Goal: Task Accomplishment & Management: Use online tool/utility

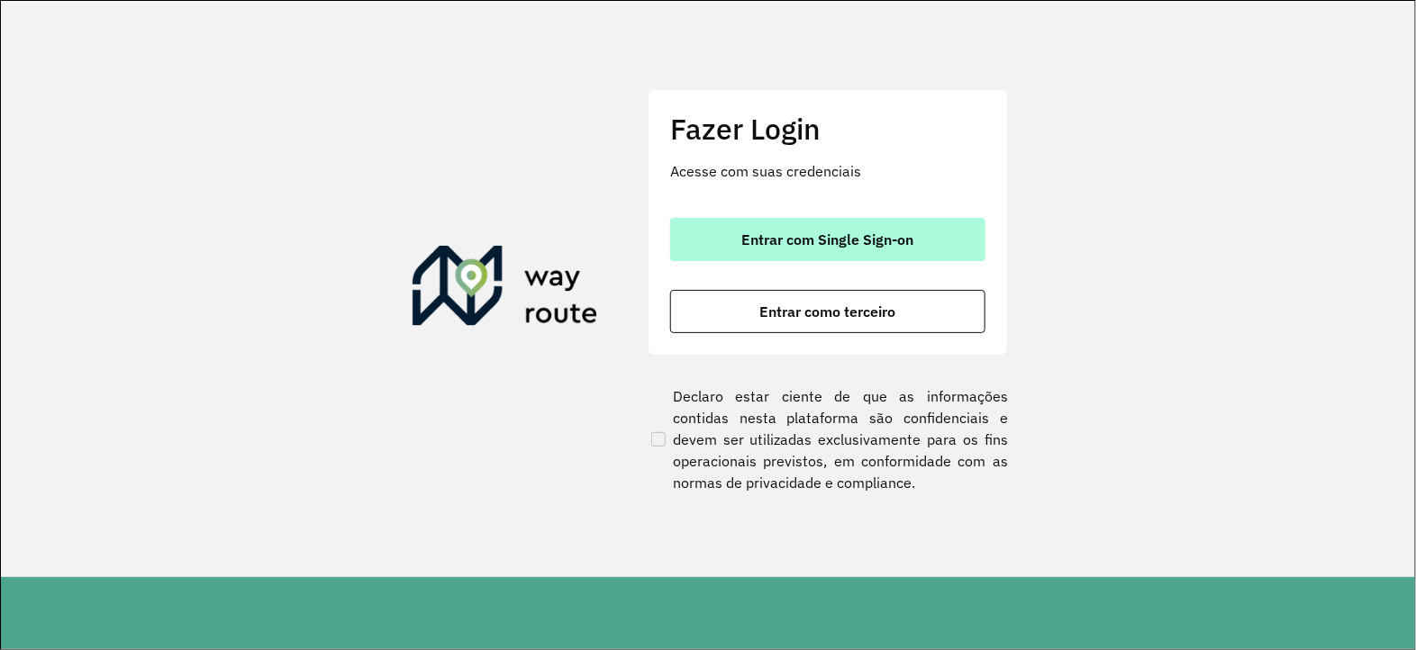
click at [720, 228] on button "Entrar com Single Sign-on" at bounding box center [827, 239] width 315 height 43
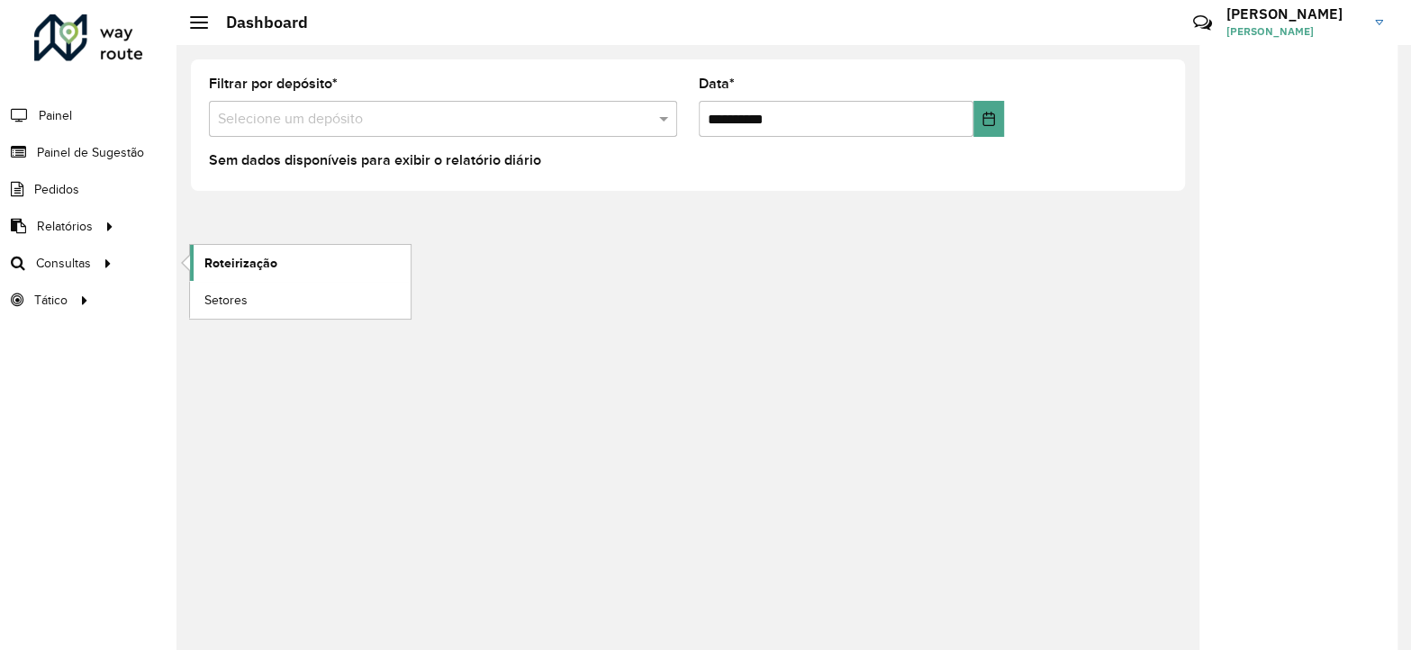
click at [217, 265] on span "Roteirização" at bounding box center [240, 263] width 73 height 19
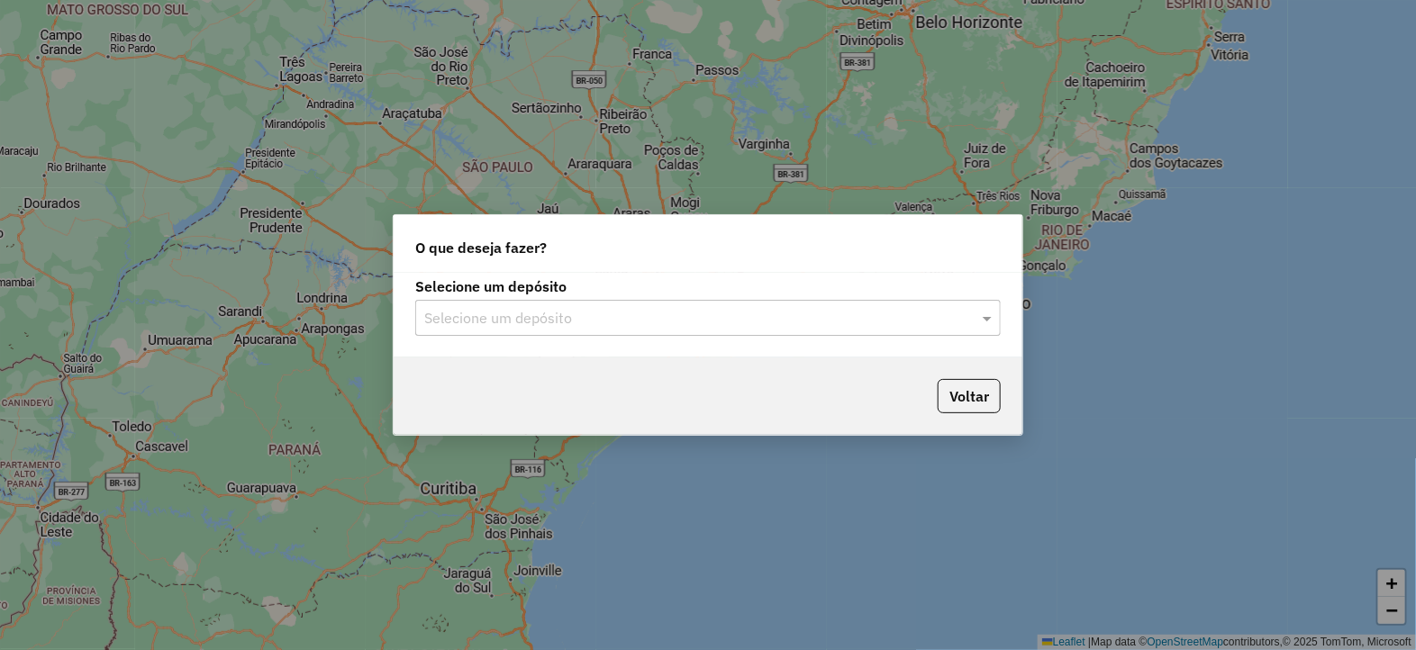
click at [537, 320] on input "text" at bounding box center [689, 319] width 531 height 22
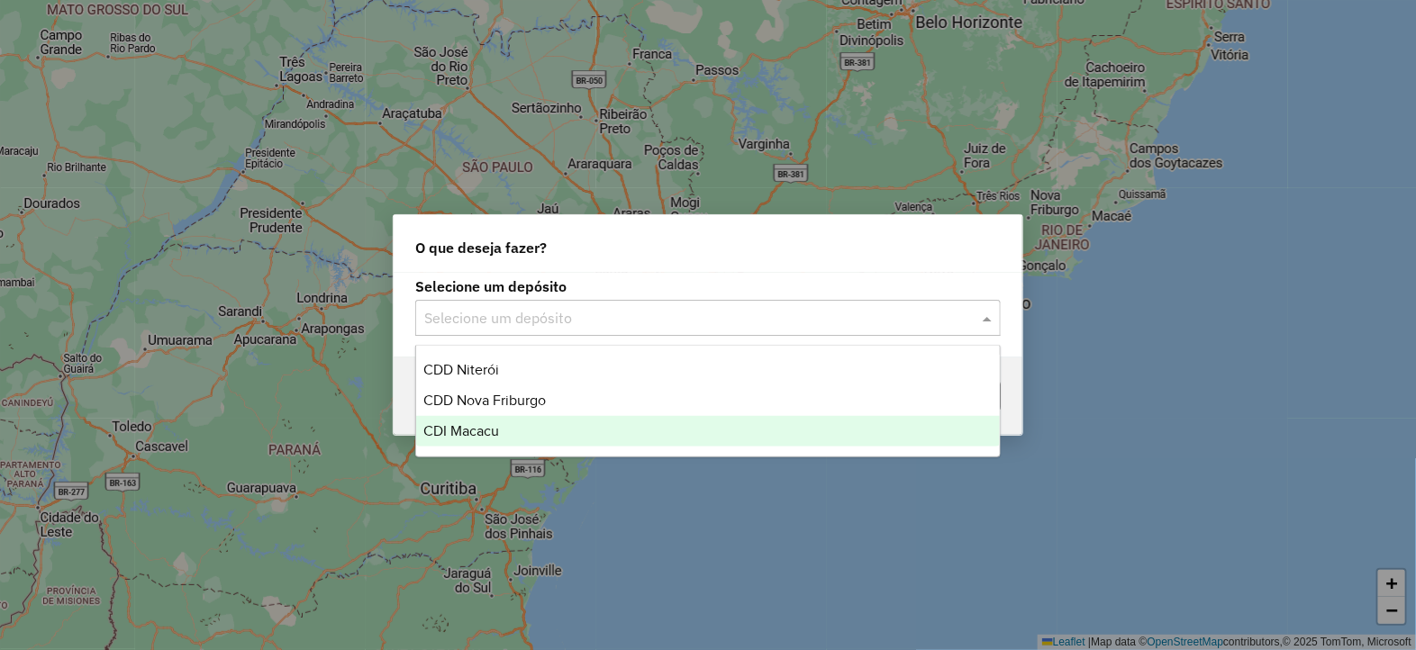
click at [486, 430] on span "CDI Macacu" at bounding box center [461, 430] width 76 height 15
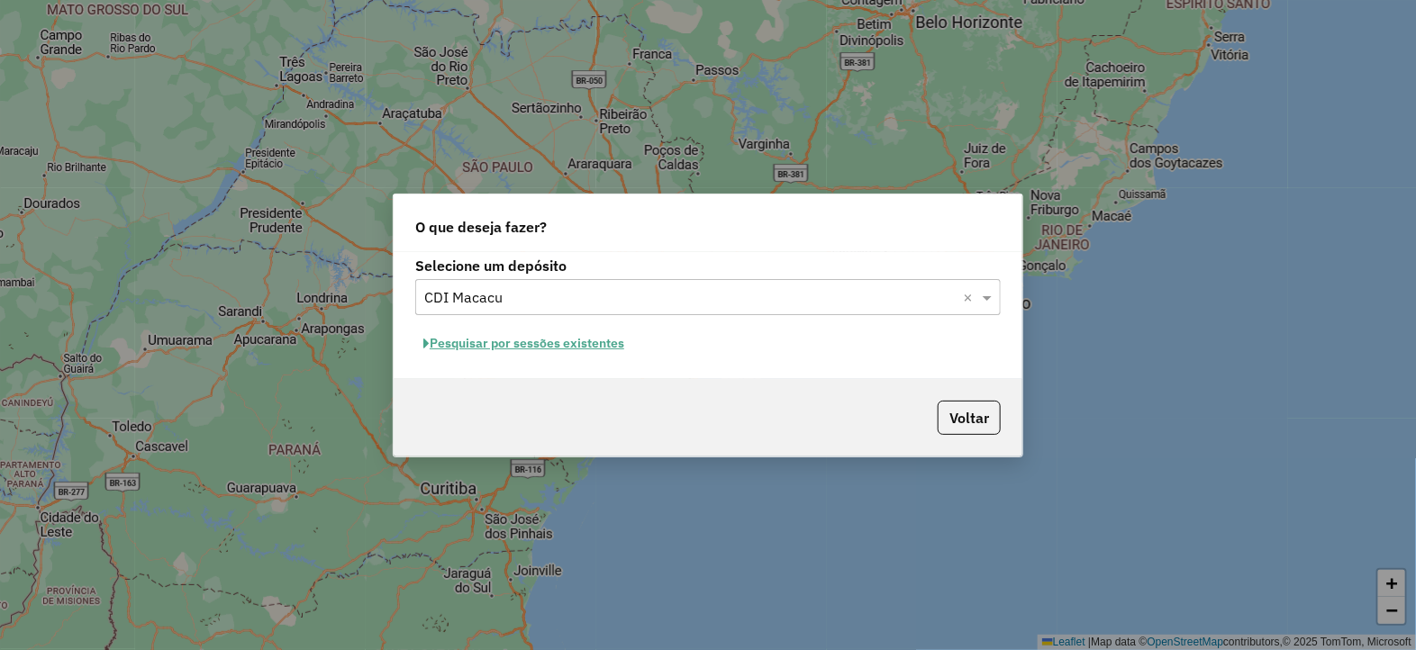
click at [504, 340] on button "Pesquisar por sessões existentes" at bounding box center [523, 344] width 217 height 28
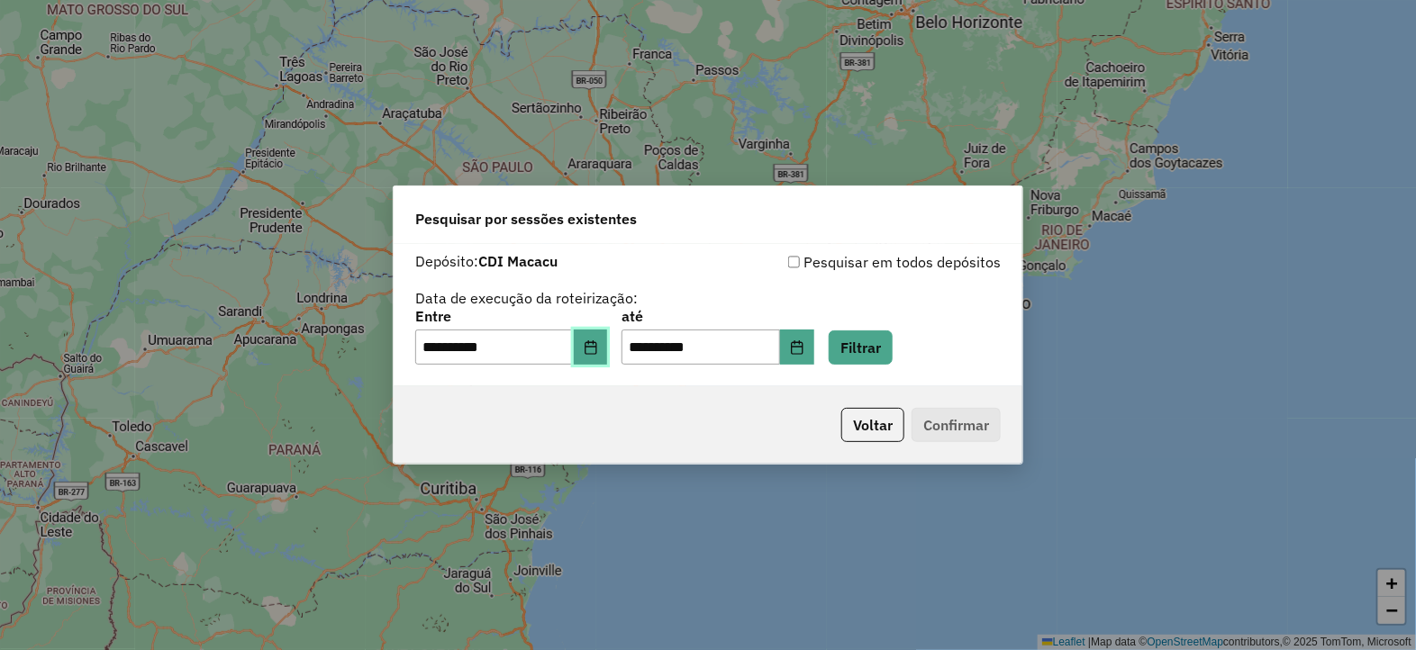
click at [597, 352] on button "Choose Date" at bounding box center [591, 348] width 34 height 36
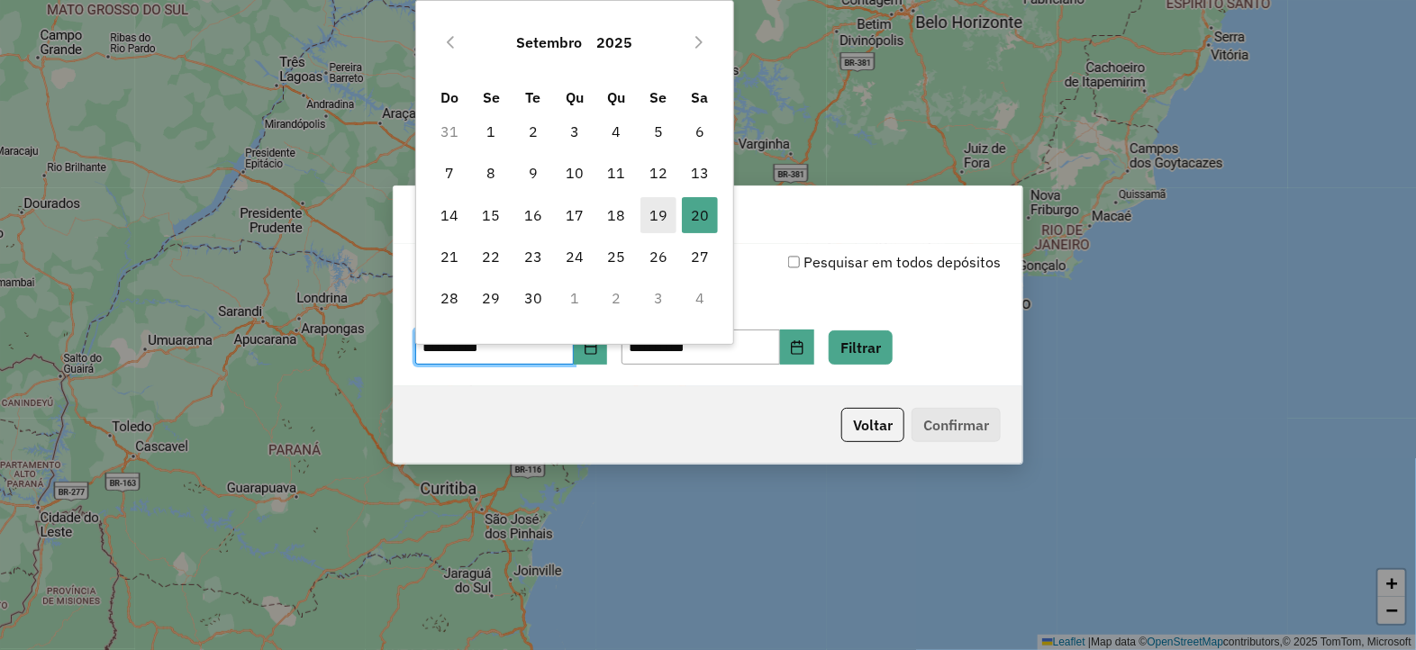
click at [657, 226] on span "19" at bounding box center [658, 215] width 36 height 36
type input "**********"
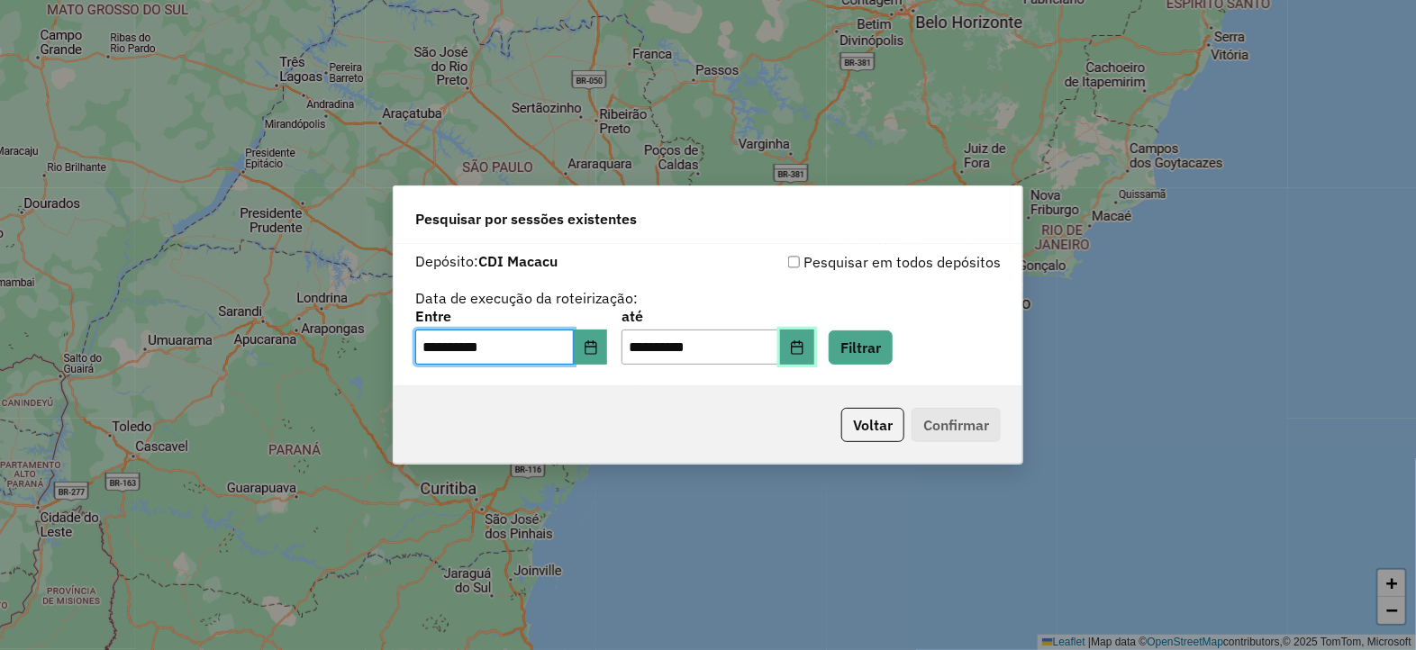
click at [804, 350] on icon "Choose Date" at bounding box center [797, 347] width 14 height 14
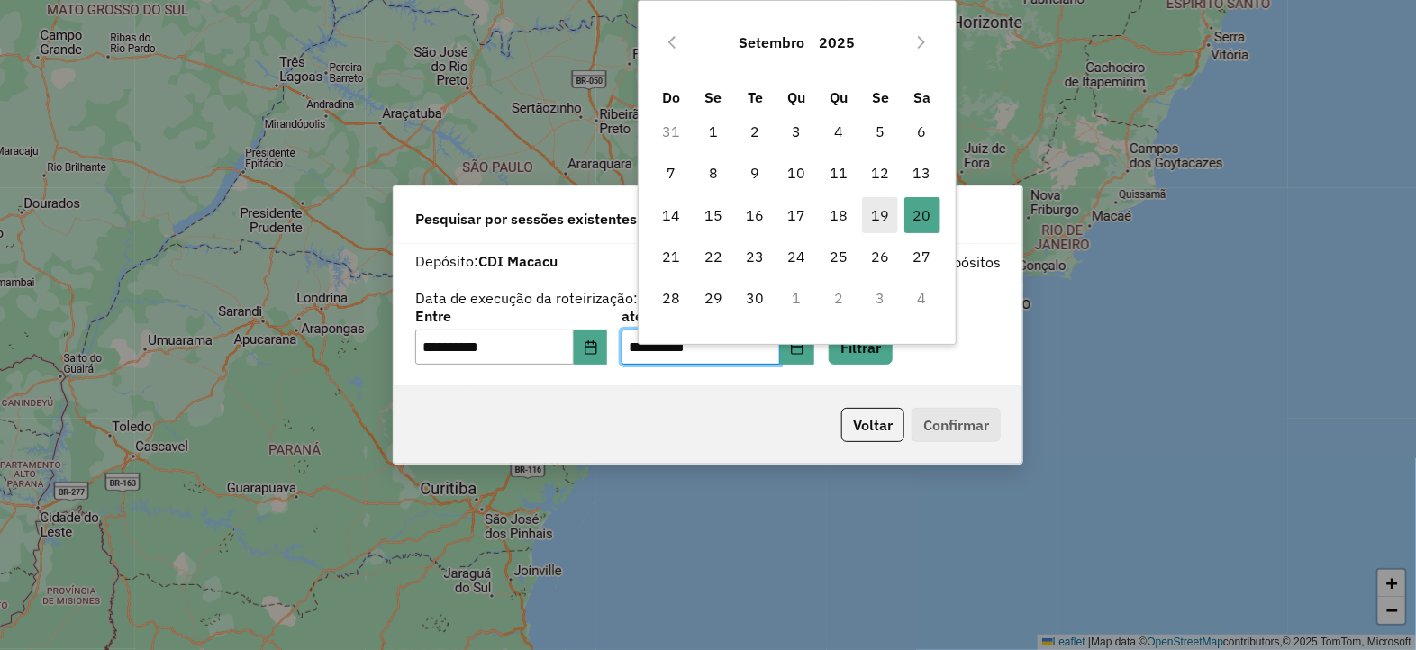
click at [869, 215] on span "19" at bounding box center [880, 215] width 36 height 36
type input "**********"
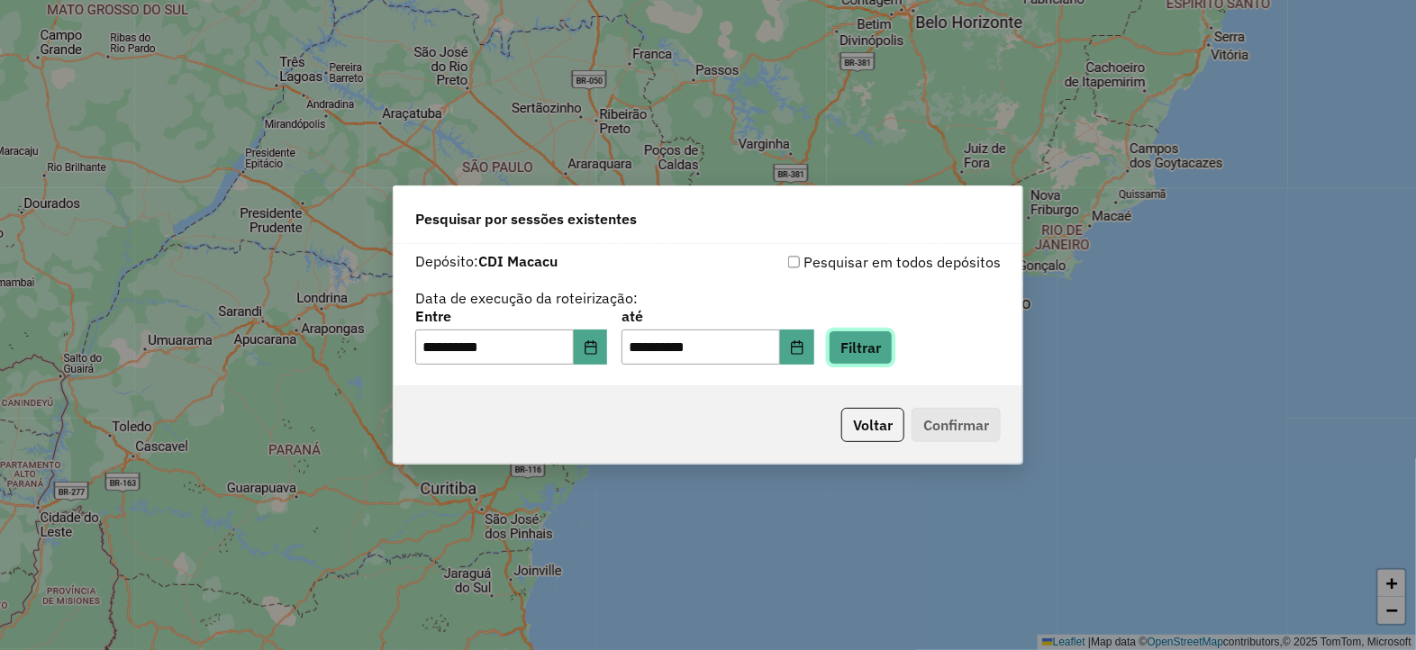
click at [885, 352] on button "Filtrar" at bounding box center [860, 347] width 64 height 34
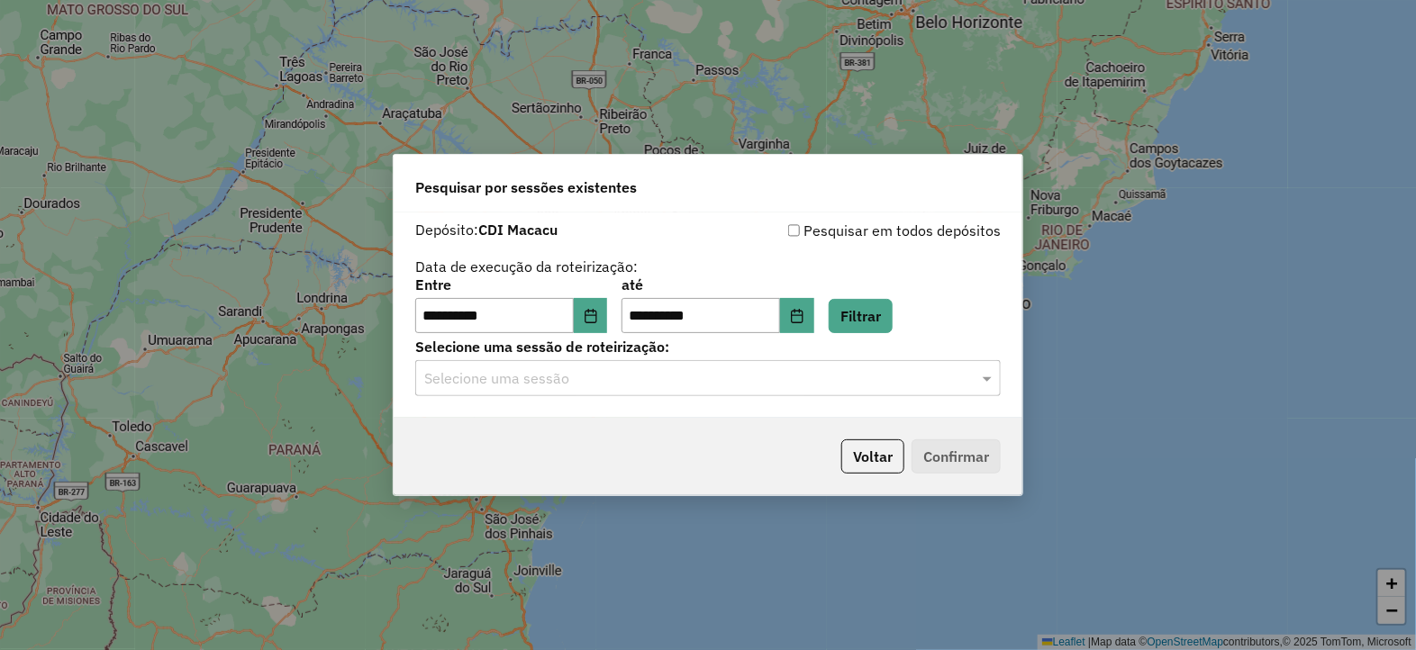
click at [658, 378] on input "text" at bounding box center [689, 379] width 531 height 22
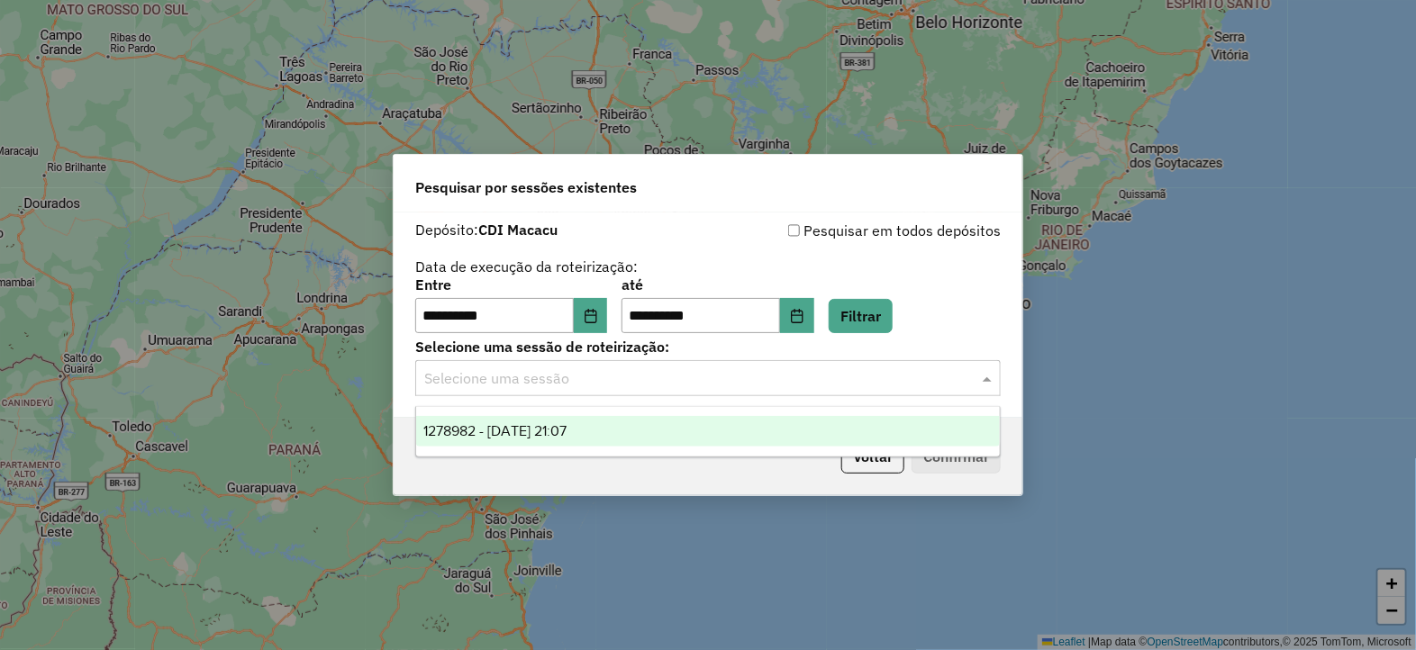
click at [566, 429] on span "1278982 - 19/09/2025 21:07" at bounding box center [494, 430] width 143 height 15
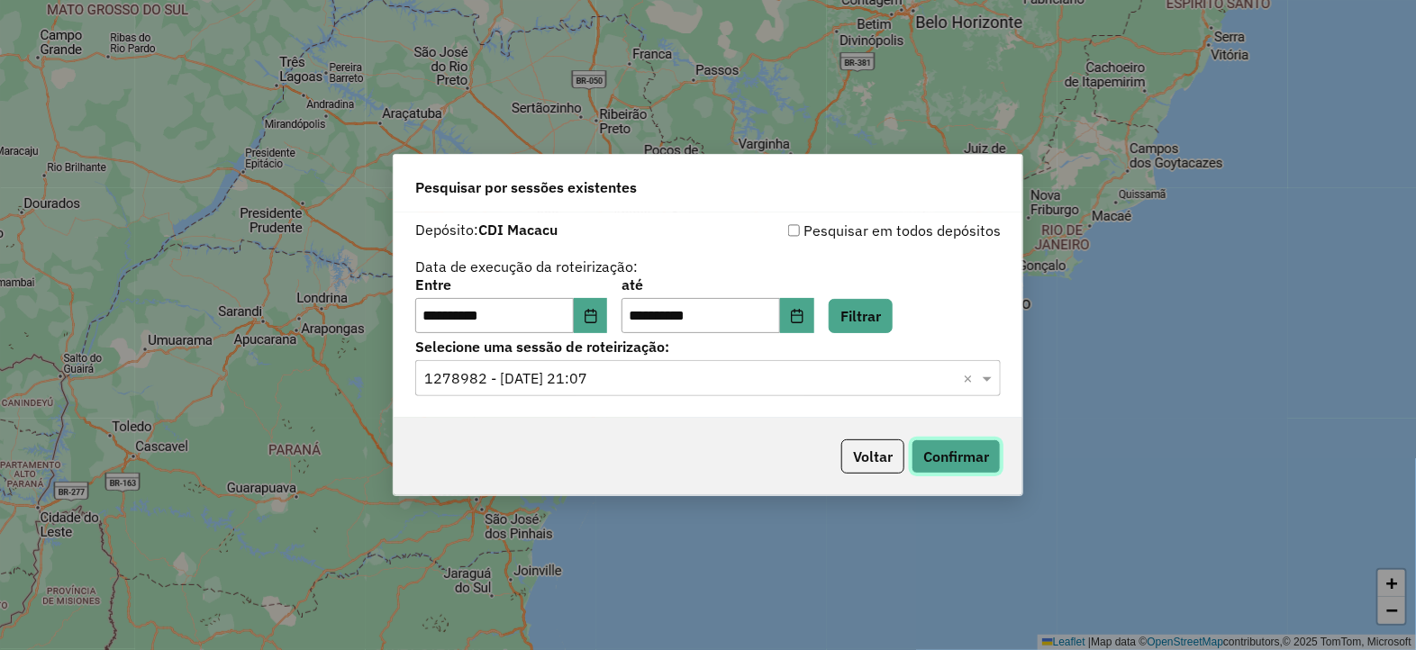
click at [928, 443] on button "Confirmar" at bounding box center [955, 456] width 89 height 34
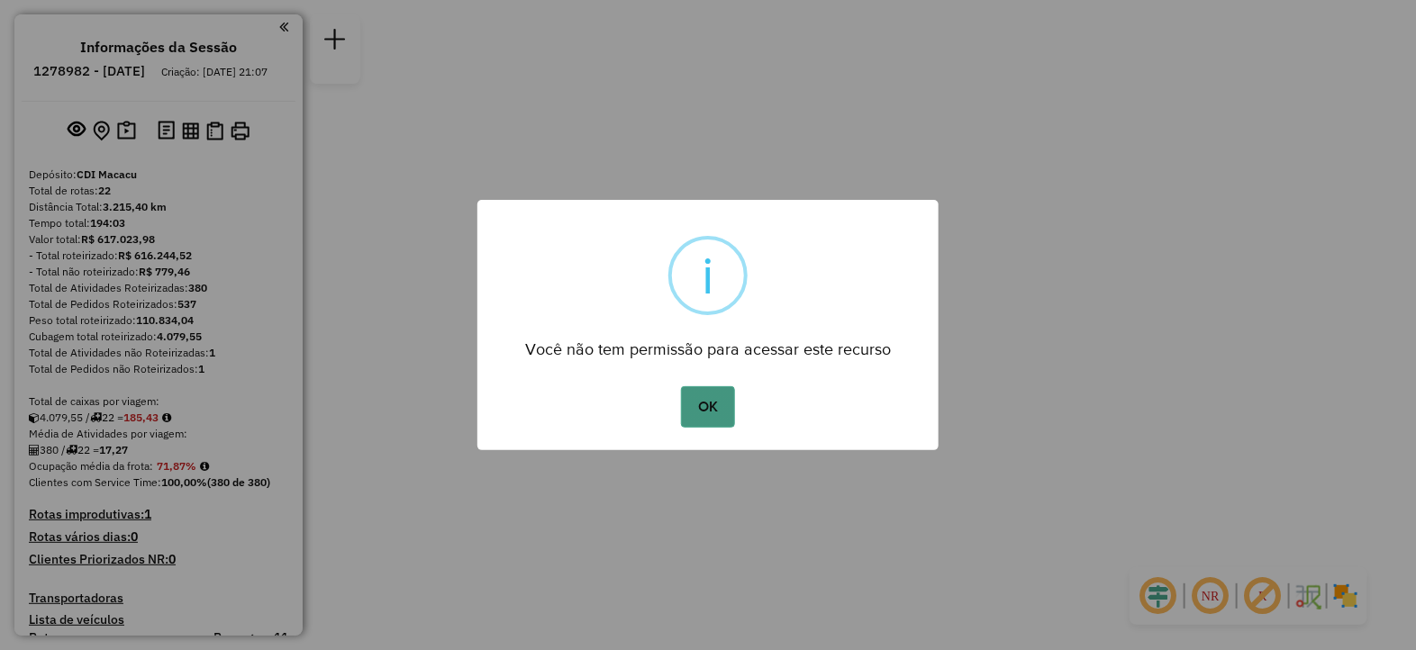
click at [694, 399] on button "OK" at bounding box center [707, 406] width 53 height 41
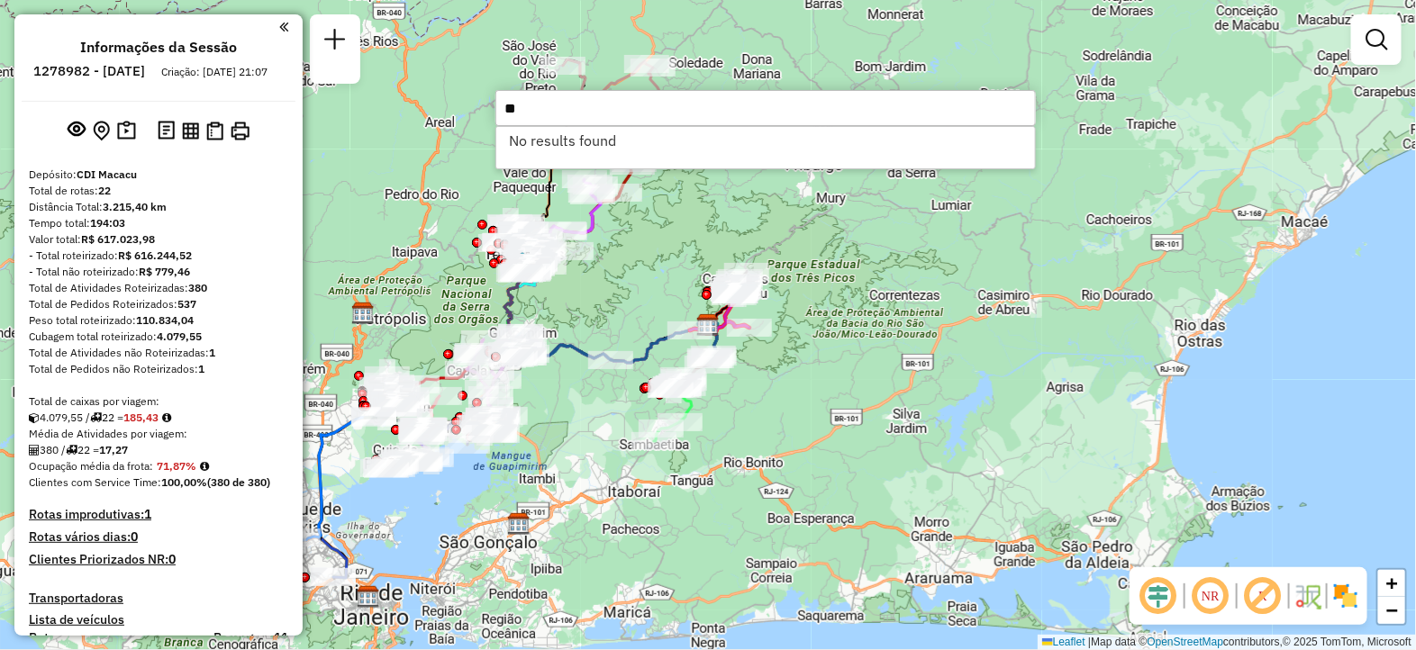
type input "*"
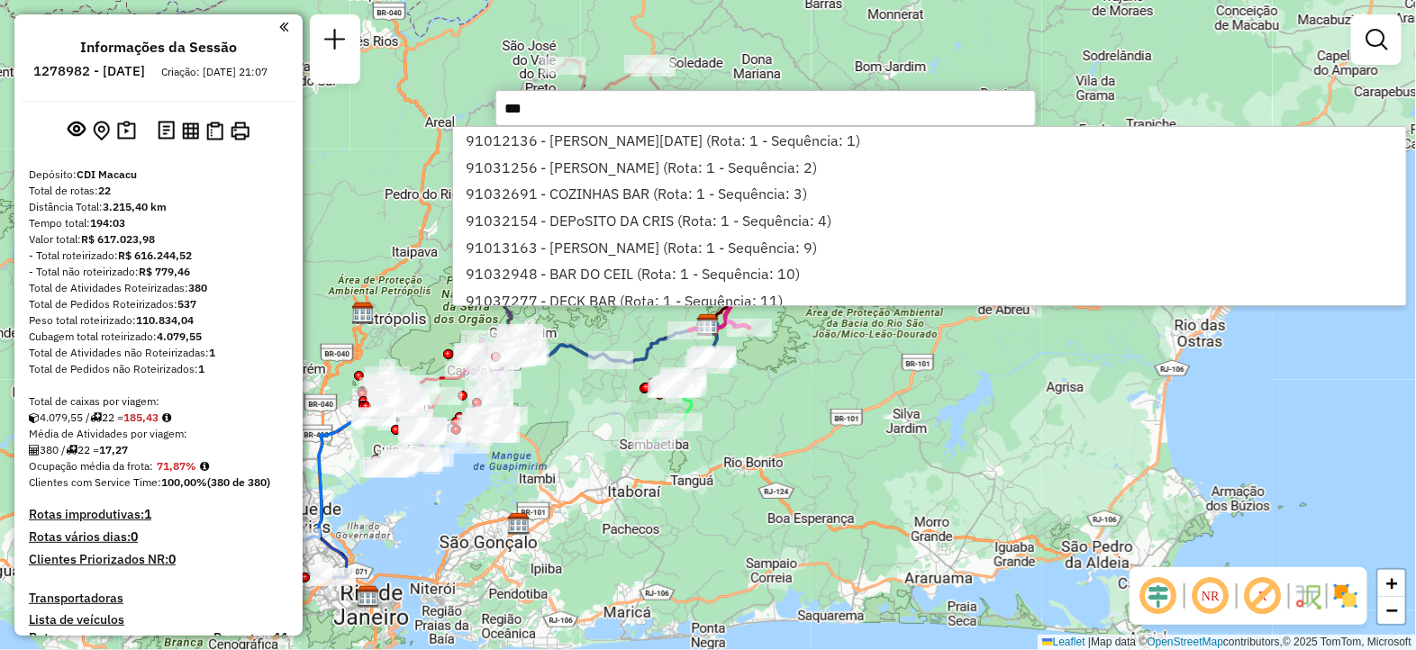
type input "****"
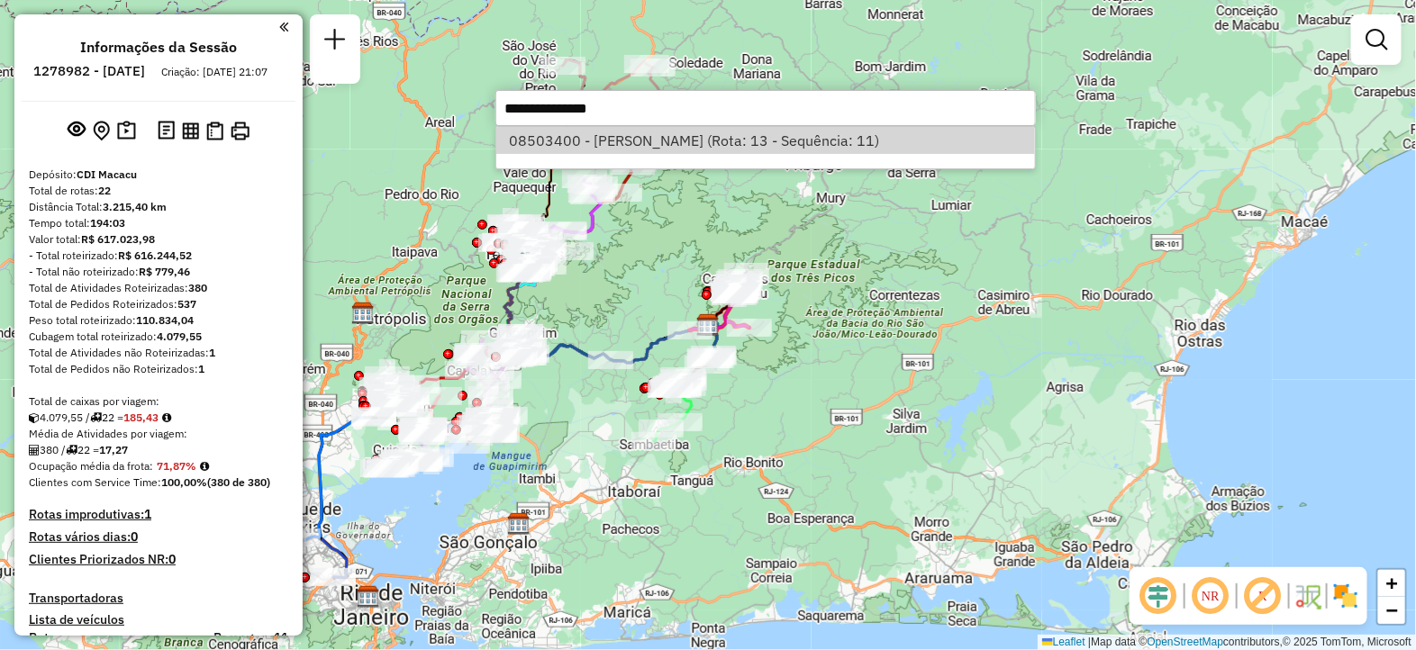
select select "**********"
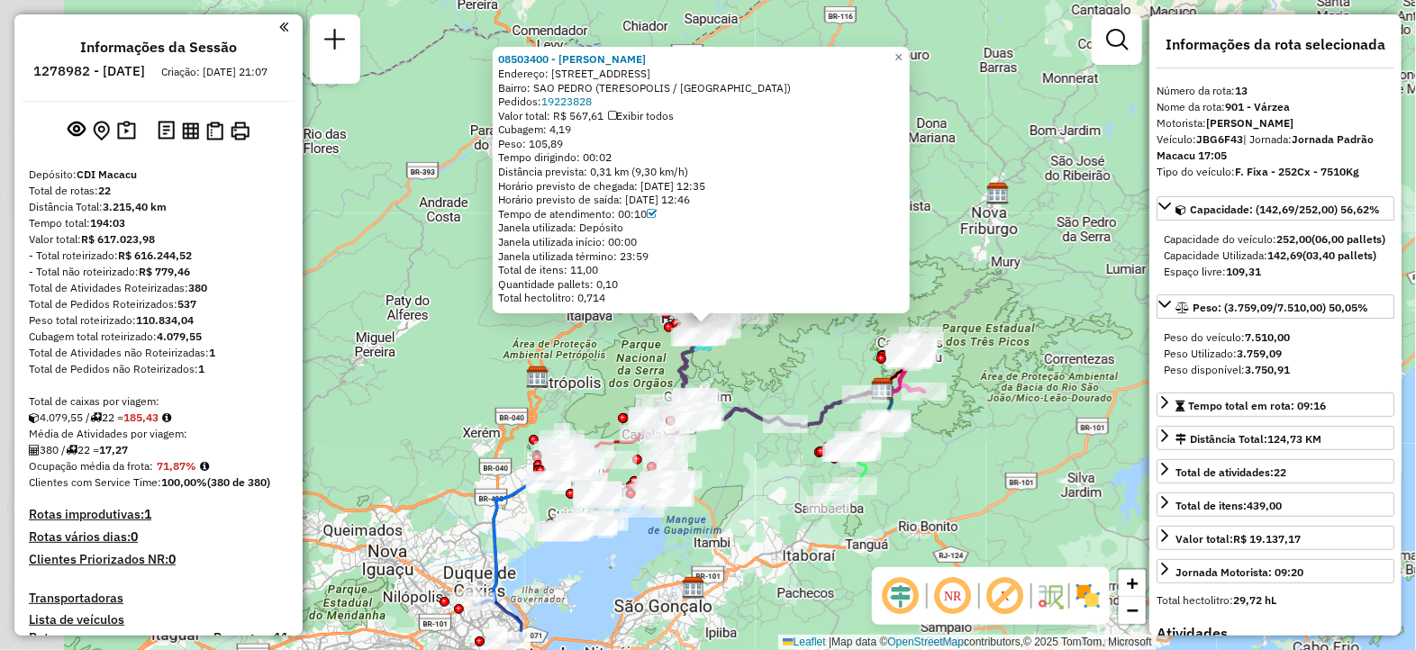
scroll to position [1896, 0]
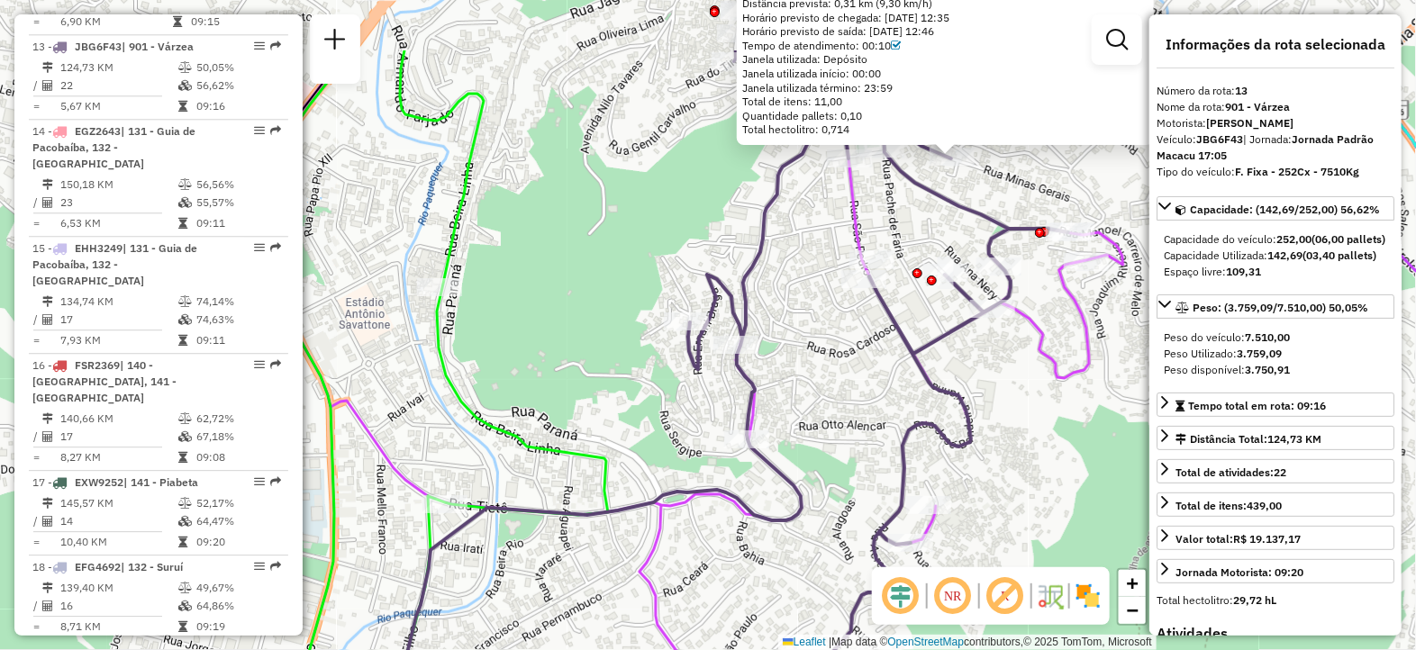
drag, startPoint x: 915, startPoint y: 187, endPoint x: 846, endPoint y: 344, distance: 171.0
click at [846, 344] on div "08503400 - [PERSON_NAME]: R [GEOGRAPHIC_DATA] 234 Bairro: [GEOGRAPHIC_DATA] ([G…" at bounding box center [708, 325] width 1416 height 650
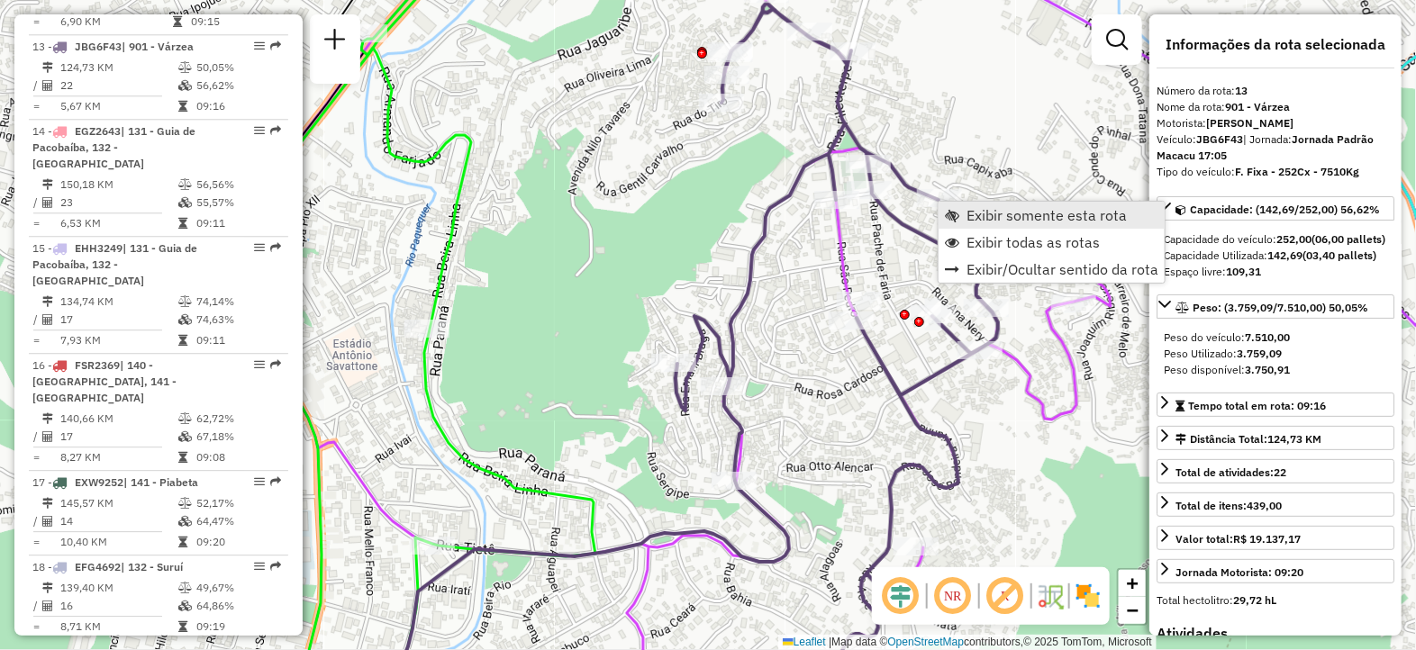
click at [977, 213] on span "Exibir somente esta rota" at bounding box center [1046, 215] width 160 height 14
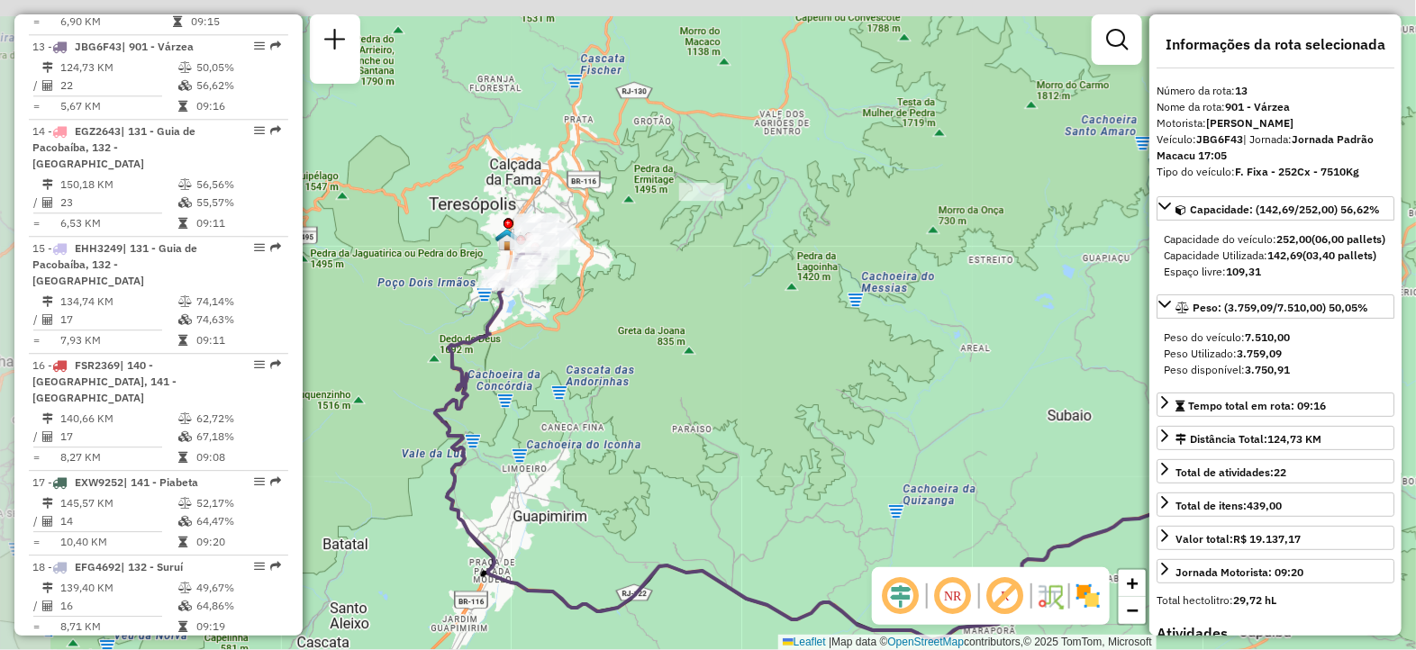
drag, startPoint x: 409, startPoint y: 222, endPoint x: 569, endPoint y: 339, distance: 198.0
click at [569, 339] on div "Janela de atendimento Grade de atendimento Capacidade Transportadoras Veículos …" at bounding box center [708, 325] width 1416 height 650
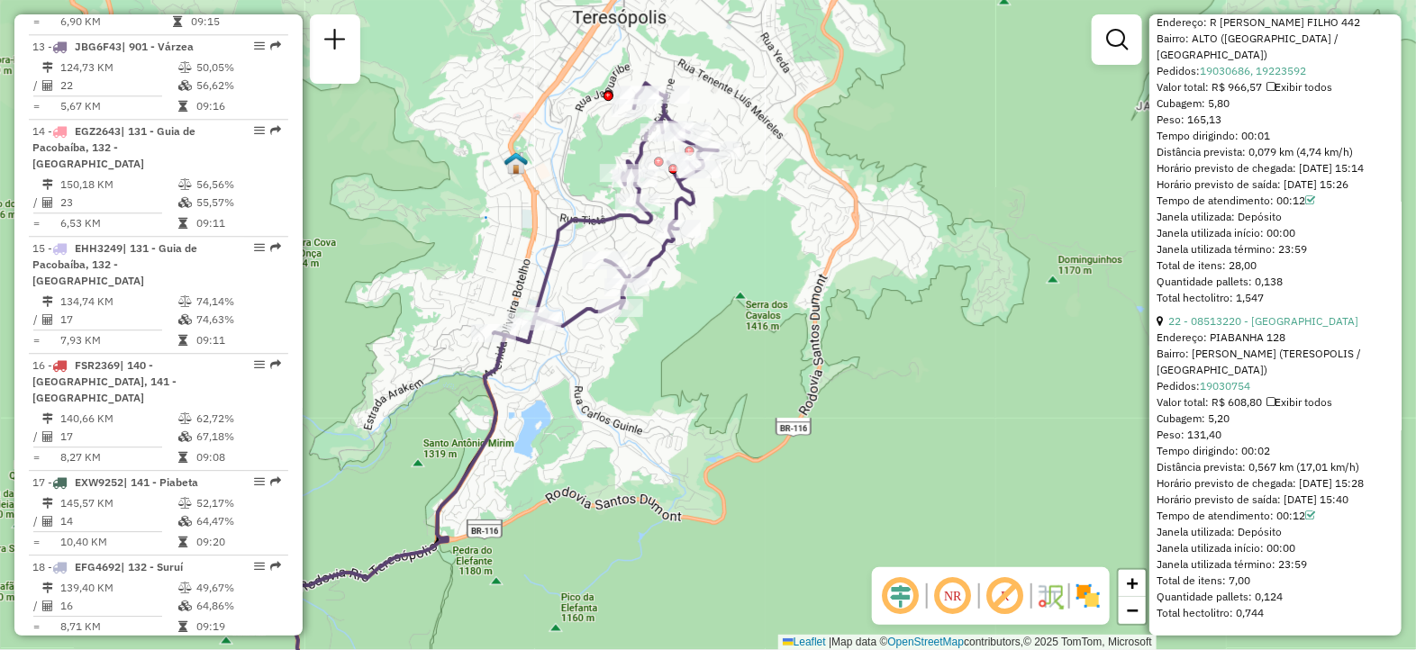
scroll to position [7197, 0]
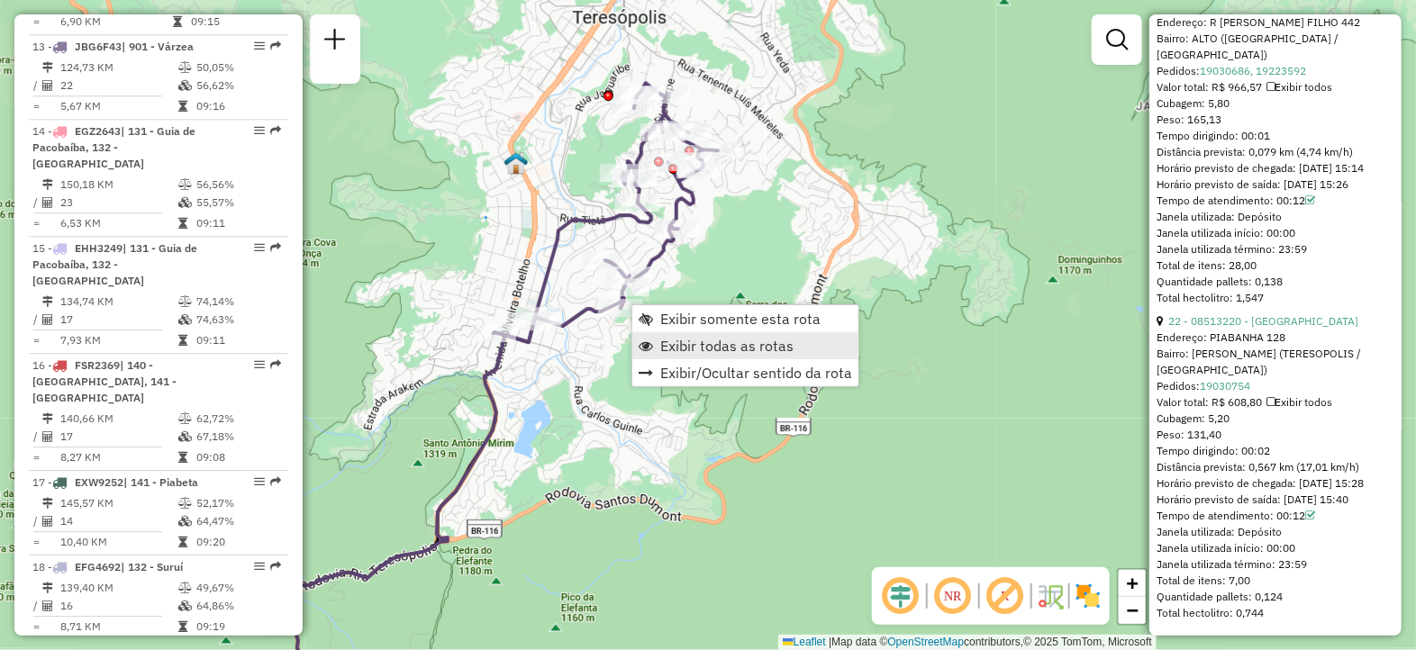
click at [681, 341] on span "Exibir todas as rotas" at bounding box center [726, 346] width 133 height 14
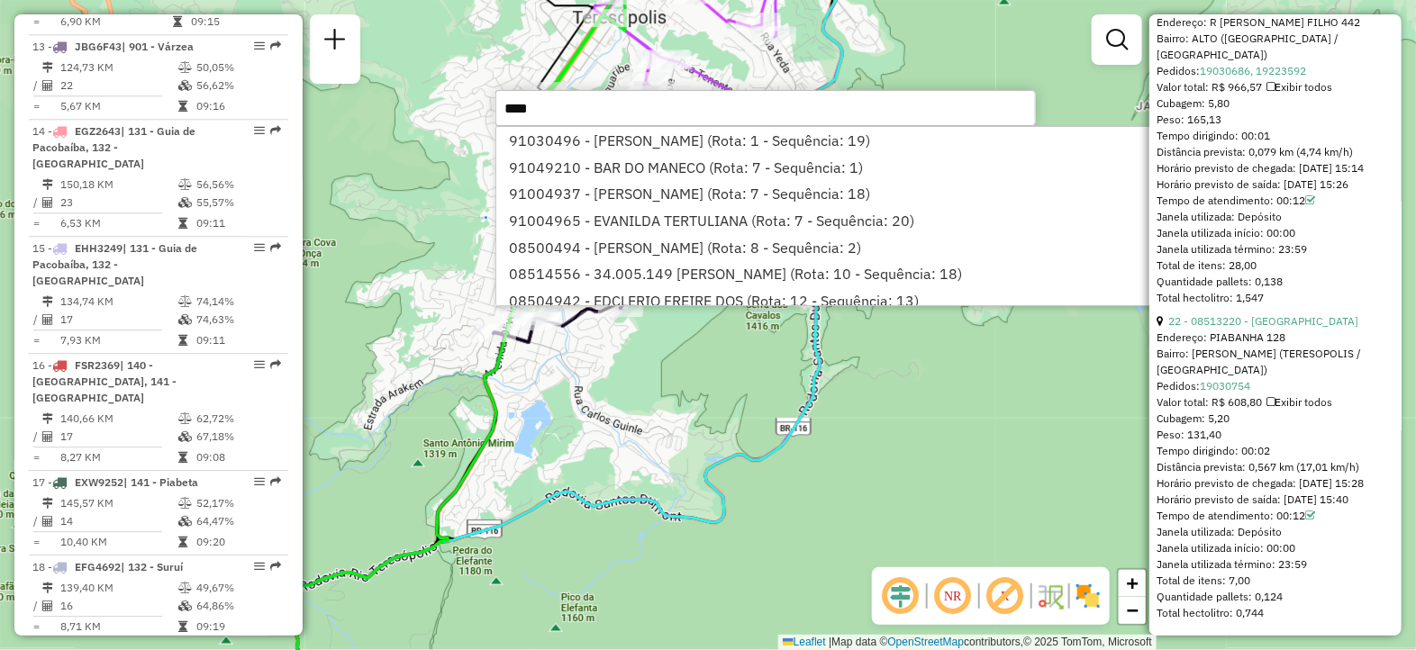
type input "*****"
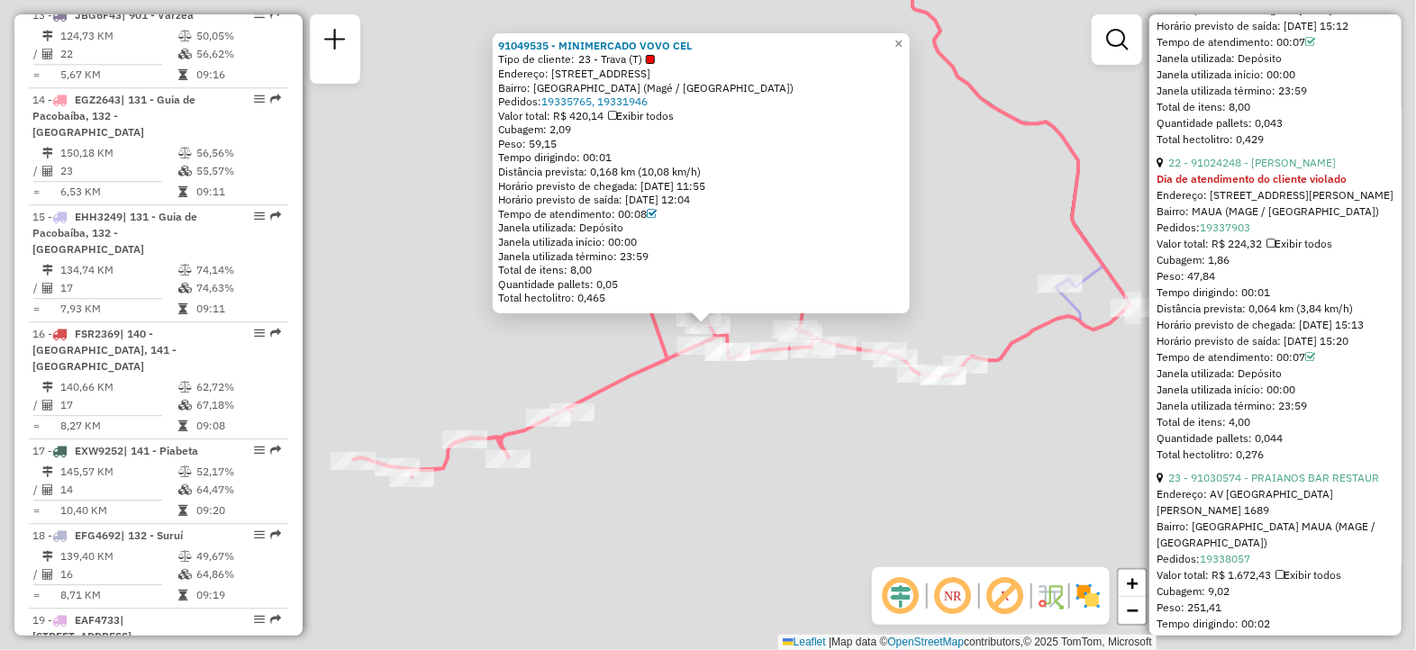
scroll to position [1981, 0]
